Goal: Task Accomplishment & Management: Use online tool/utility

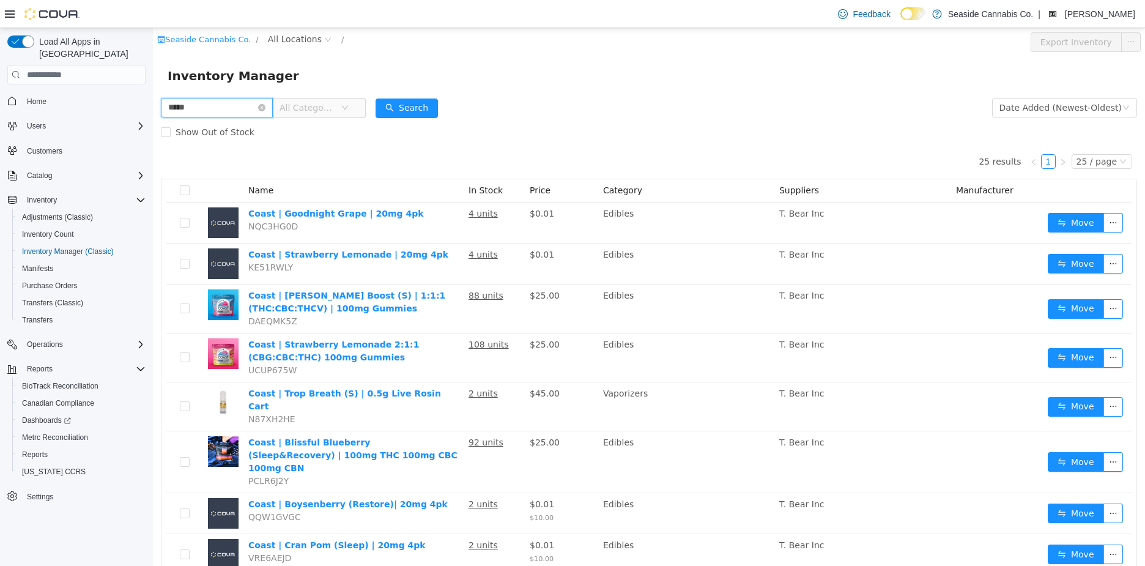
click at [173, 108] on input "*****" at bounding box center [217, 108] width 112 height 20
type input "**********"
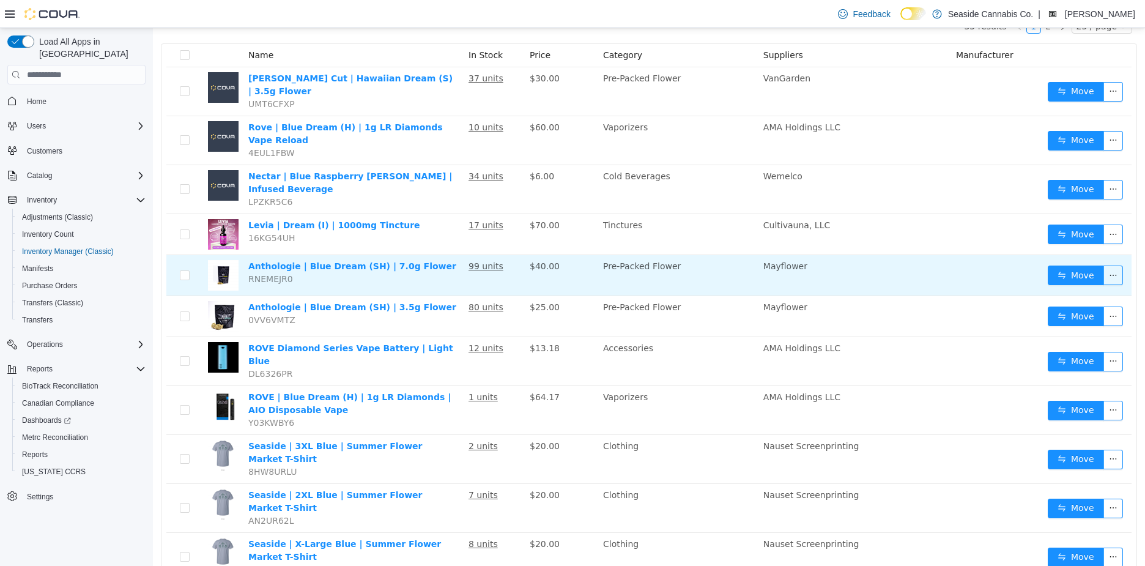
scroll to position [138, 0]
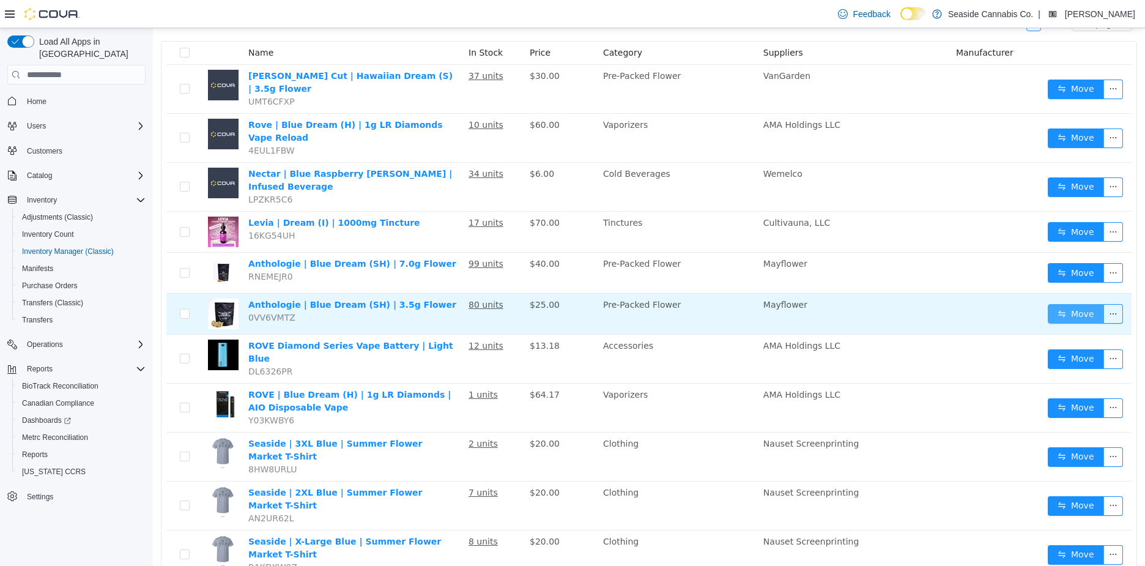
click at [1071, 304] on button "Move" at bounding box center [1076, 314] width 56 height 20
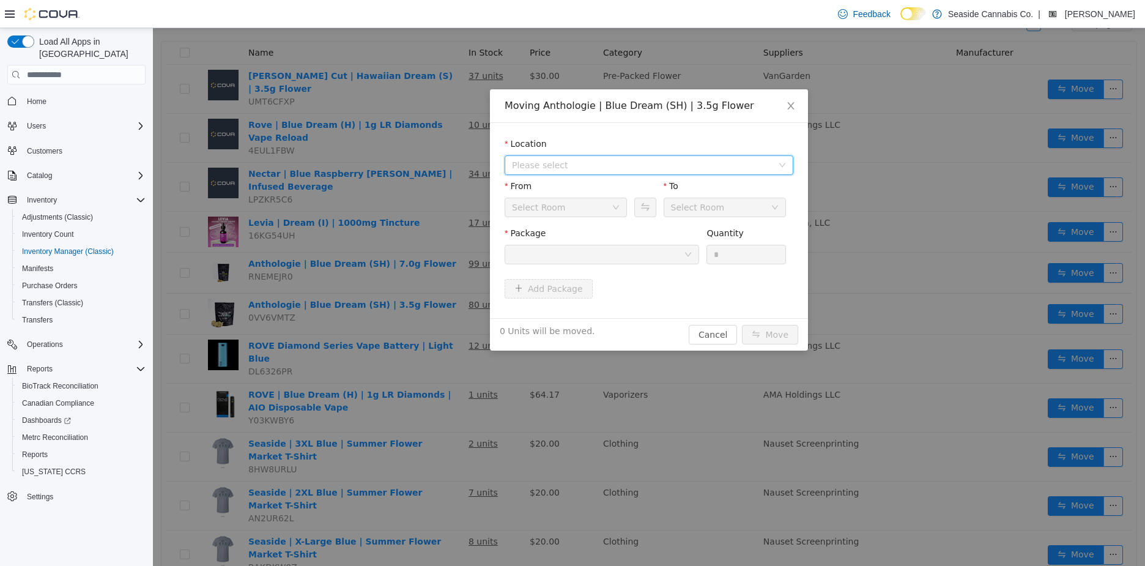
click at [577, 156] on span "Please select" at bounding box center [645, 165] width 266 height 18
click at [574, 213] on span "[STREET_ADDRESS]" at bounding box center [578, 209] width 85 height 10
click at [570, 211] on div "Upstairs Vault" at bounding box center [562, 207] width 100 height 18
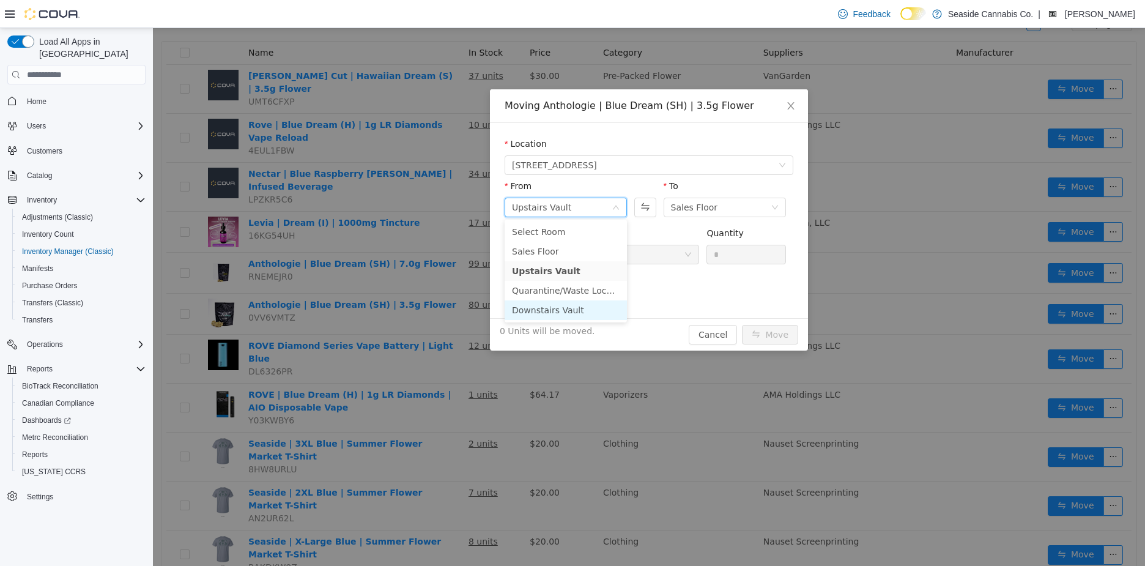
click at [560, 313] on li "Downstairs Vault" at bounding box center [566, 310] width 122 height 20
click at [627, 256] on div at bounding box center [598, 254] width 172 height 18
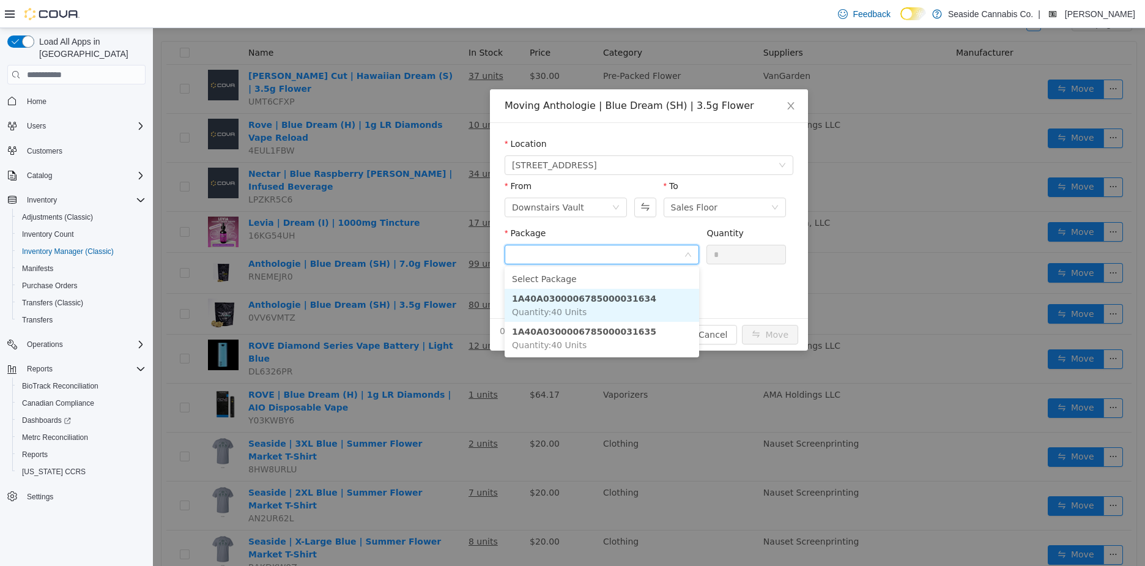
click at [649, 309] on li "1A40A0300006785000031634 Quantity : 40 Units" at bounding box center [602, 305] width 194 height 33
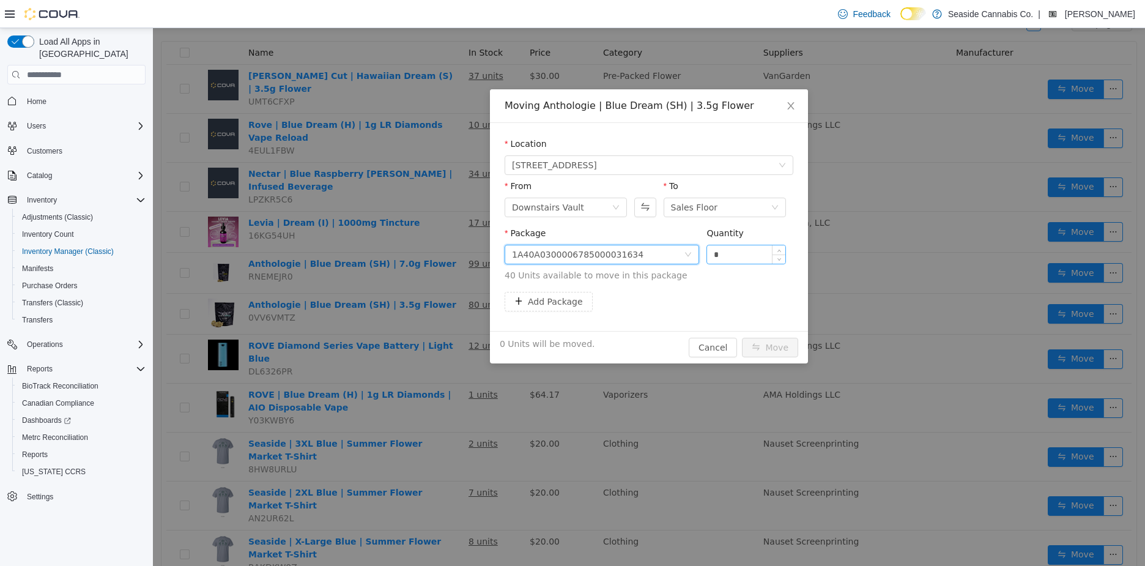
click at [716, 256] on input "*" at bounding box center [746, 254] width 78 height 18
type input "*"
click at [785, 346] on button "Move" at bounding box center [770, 348] width 56 height 20
